Goal: Information Seeking & Learning: Learn about a topic

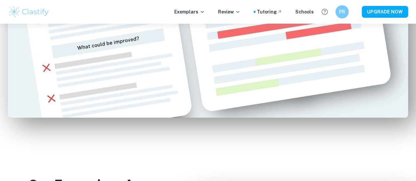
scroll to position [452, 0]
click at [201, 13] on p "Exemplars" at bounding box center [189, 11] width 31 height 7
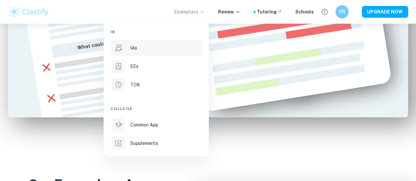
click at [178, 47] on div "IAs" at bounding box center [165, 47] width 70 height 7
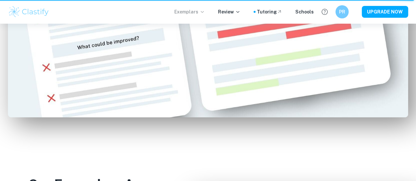
click at [202, 15] on p "Exemplars" at bounding box center [189, 11] width 31 height 7
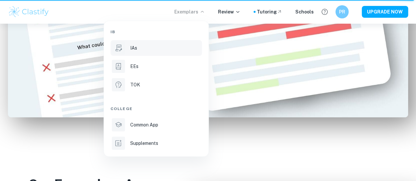
click at [166, 44] on div "IAs" at bounding box center [165, 47] width 70 height 7
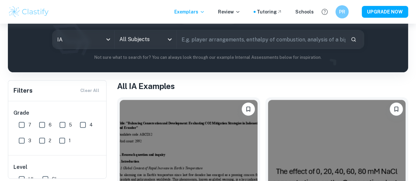
scroll to position [46, 0]
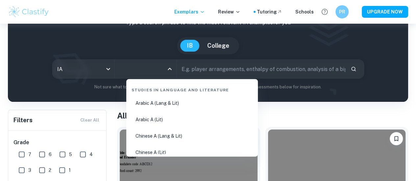
drag, startPoint x: 166, startPoint y: 73, endPoint x: 170, endPoint y: 113, distance: 40.3
click at [170, 113] on body "We value your privacy We use cookies to enhance your browsing experience, serve…" at bounding box center [208, 68] width 416 height 181
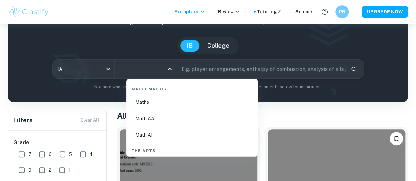
scroll to position [1134, 0]
click at [145, 119] on li "Math AA" at bounding box center [192, 119] width 126 height 15
type input "Math AA"
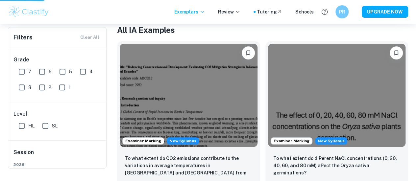
scroll to position [34, 0]
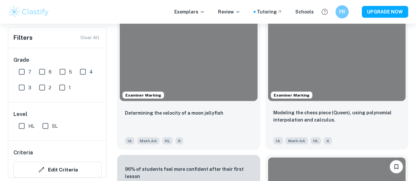
scroll to position [1834, 0]
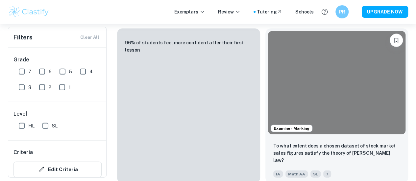
scroll to position [1959, 0]
